Goal: Navigation & Orientation: Find specific page/section

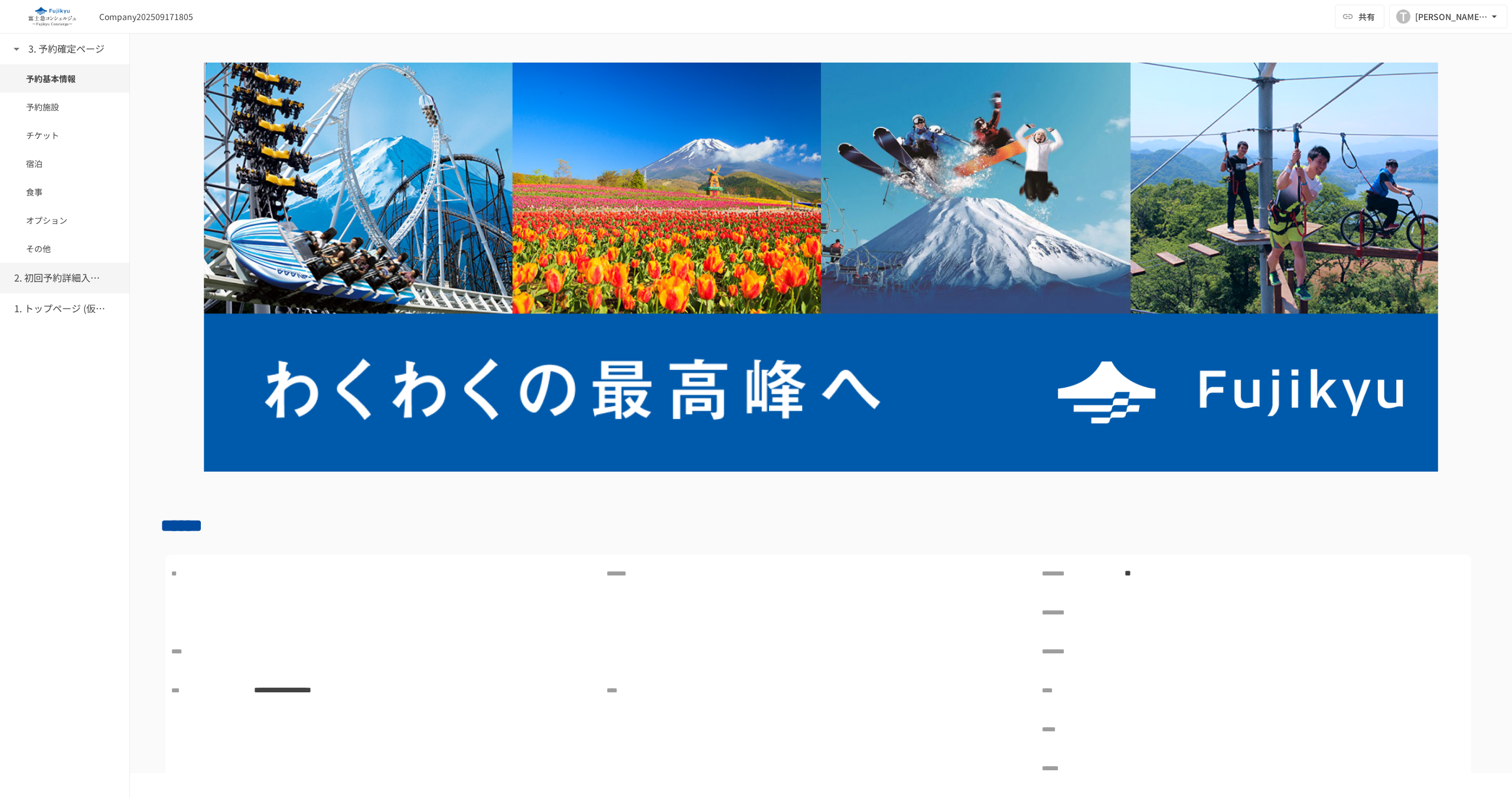
click at [56, 275] on h6 "2. 初回予約詳細入力ページ" at bounding box center [62, 277] width 95 height 16
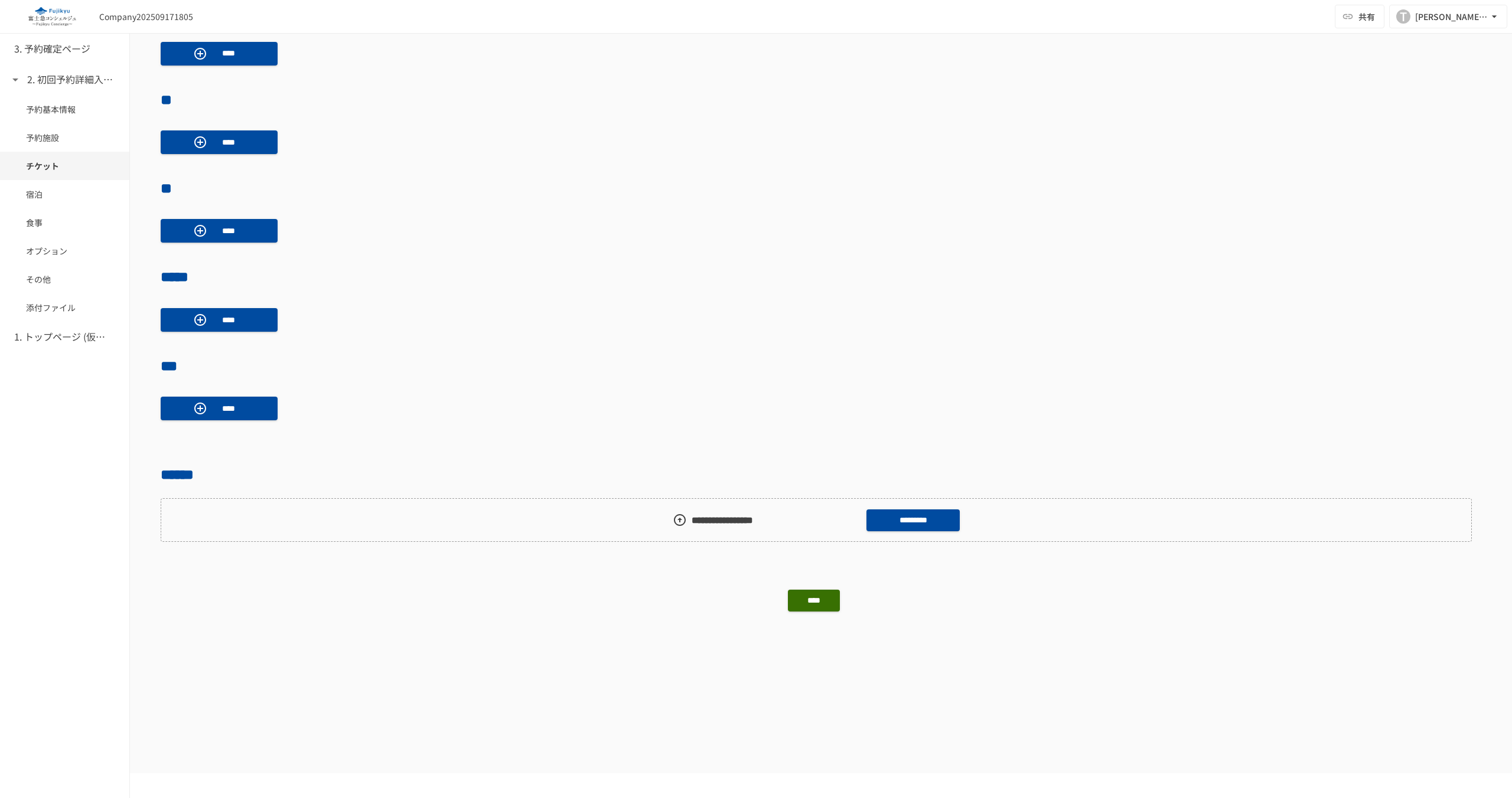
scroll to position [1743, 0]
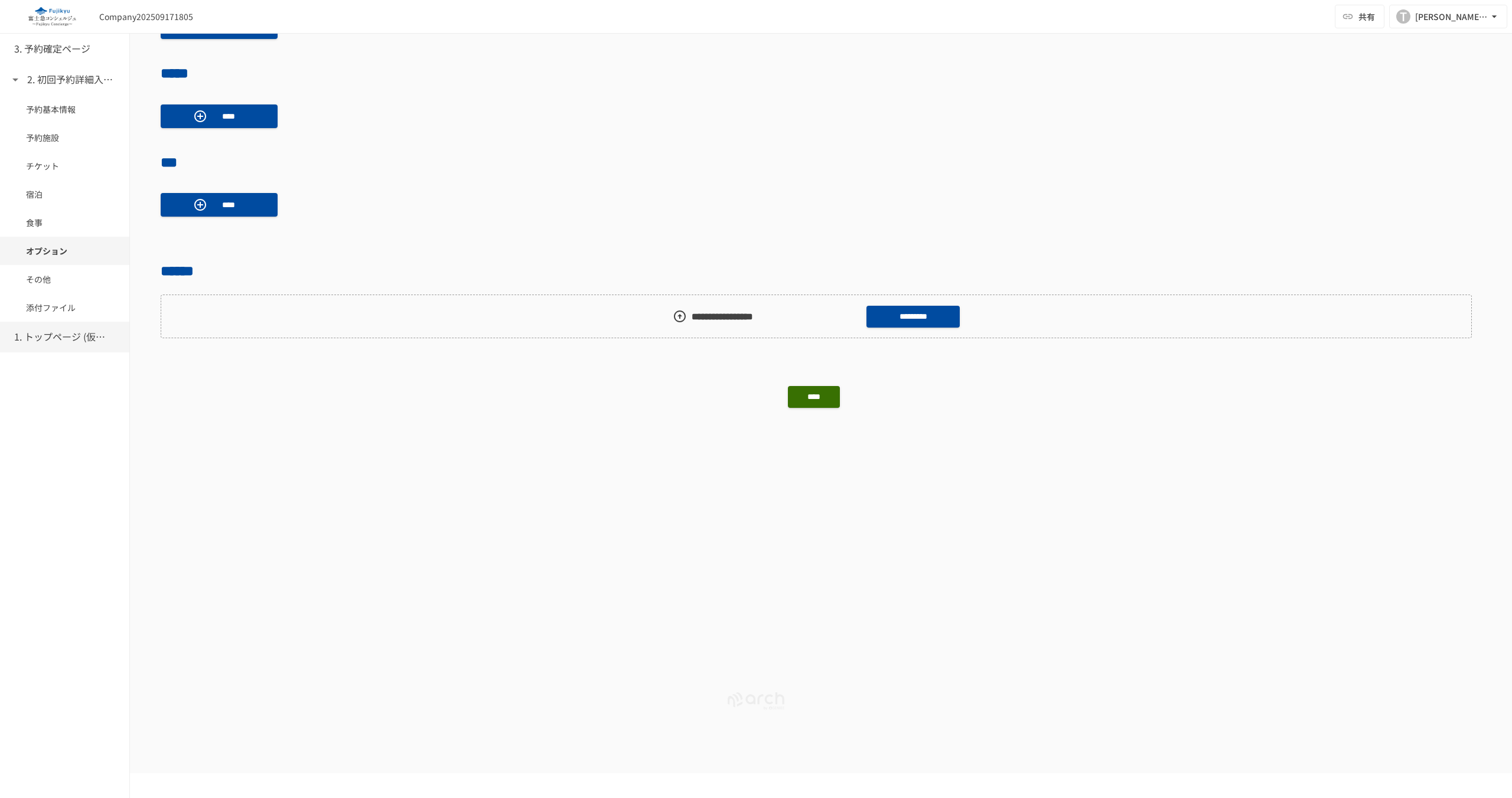
click at [81, 339] on h6 "1. トップページ (仮予約一覧)" at bounding box center [62, 337] width 95 height 16
